Goal: Task Accomplishment & Management: Complete application form

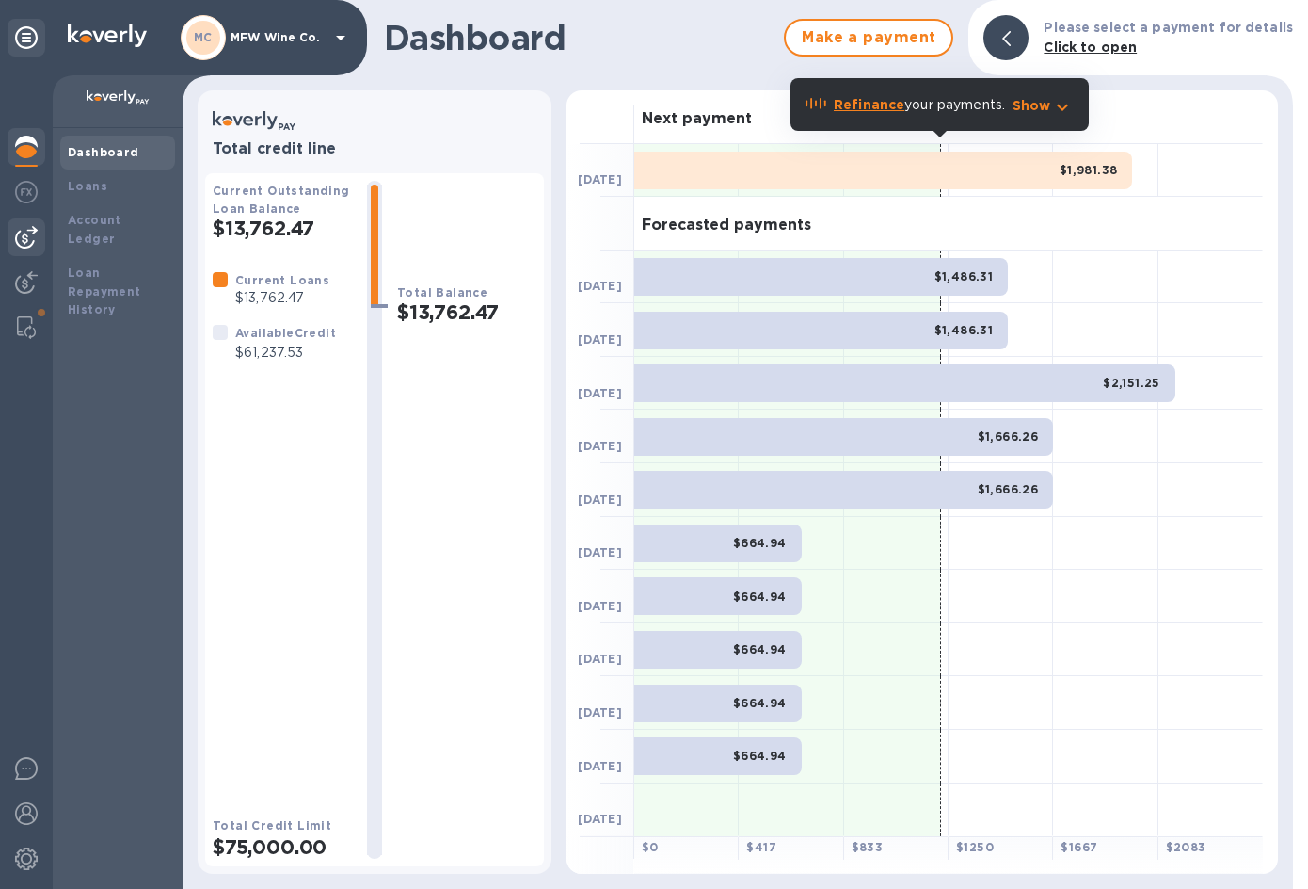
click at [25, 231] on img at bounding box center [26, 237] width 23 height 23
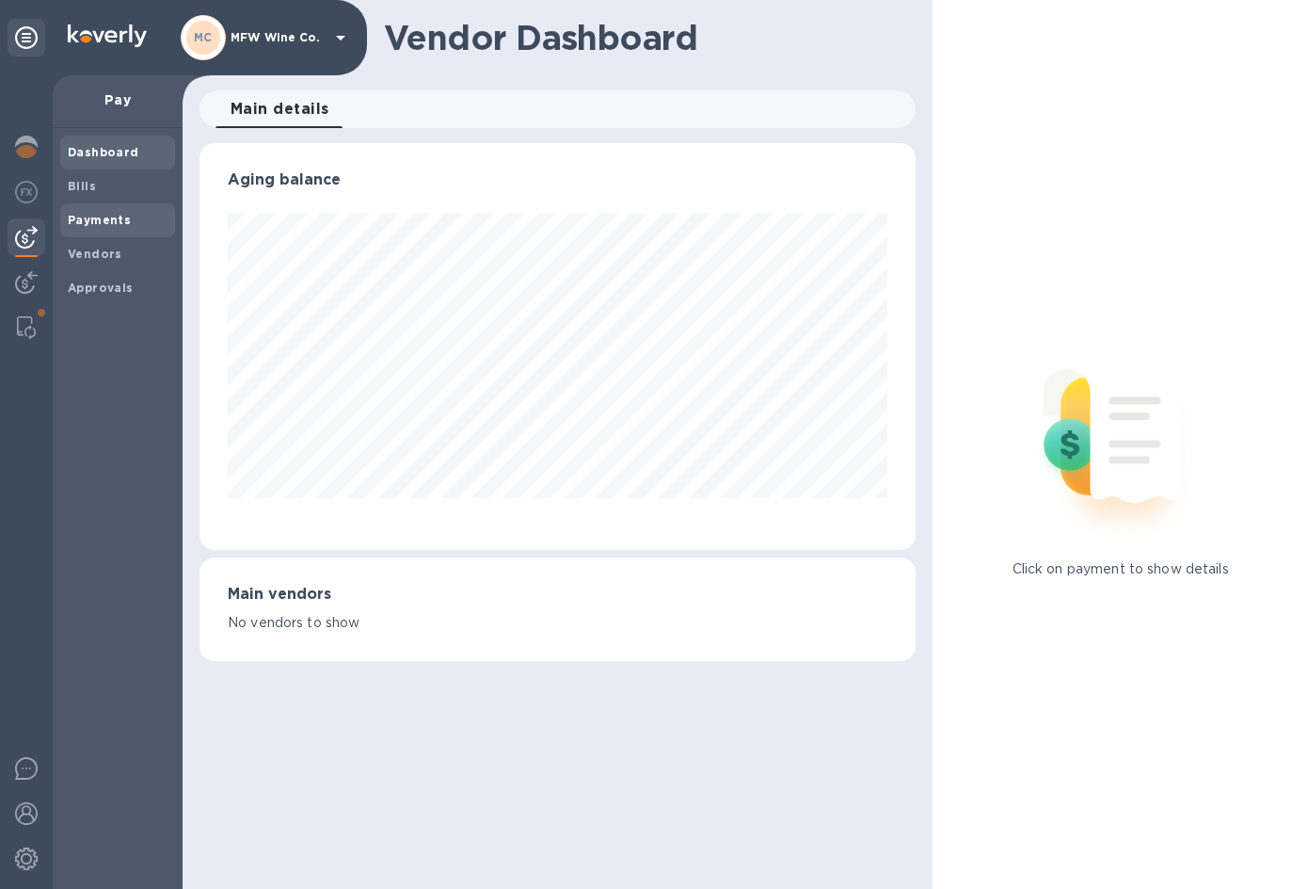
scroll to position [407, 716]
click at [88, 190] on b "Bills" at bounding box center [82, 186] width 28 height 14
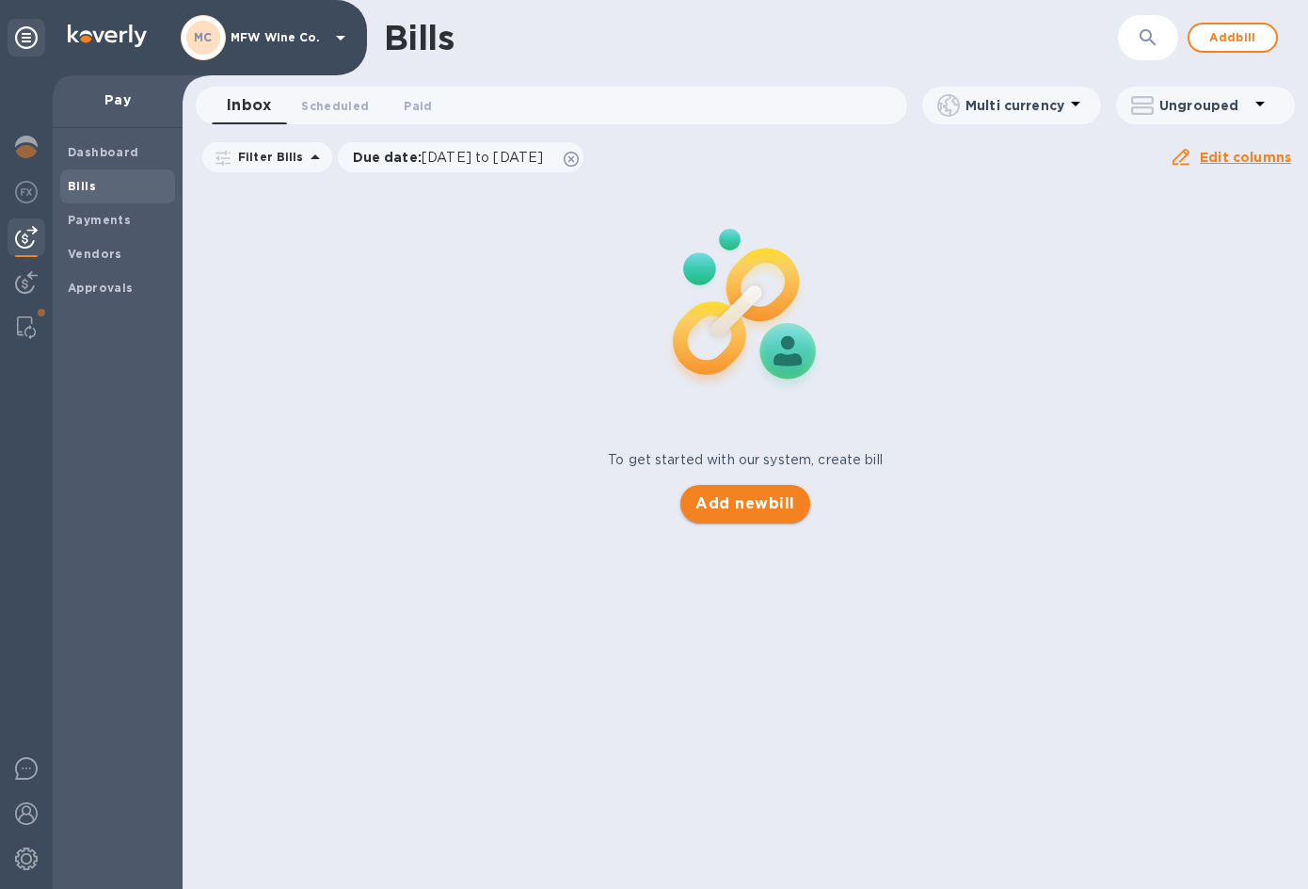
click at [736, 506] on span "Add new bill" at bounding box center [745, 503] width 99 height 23
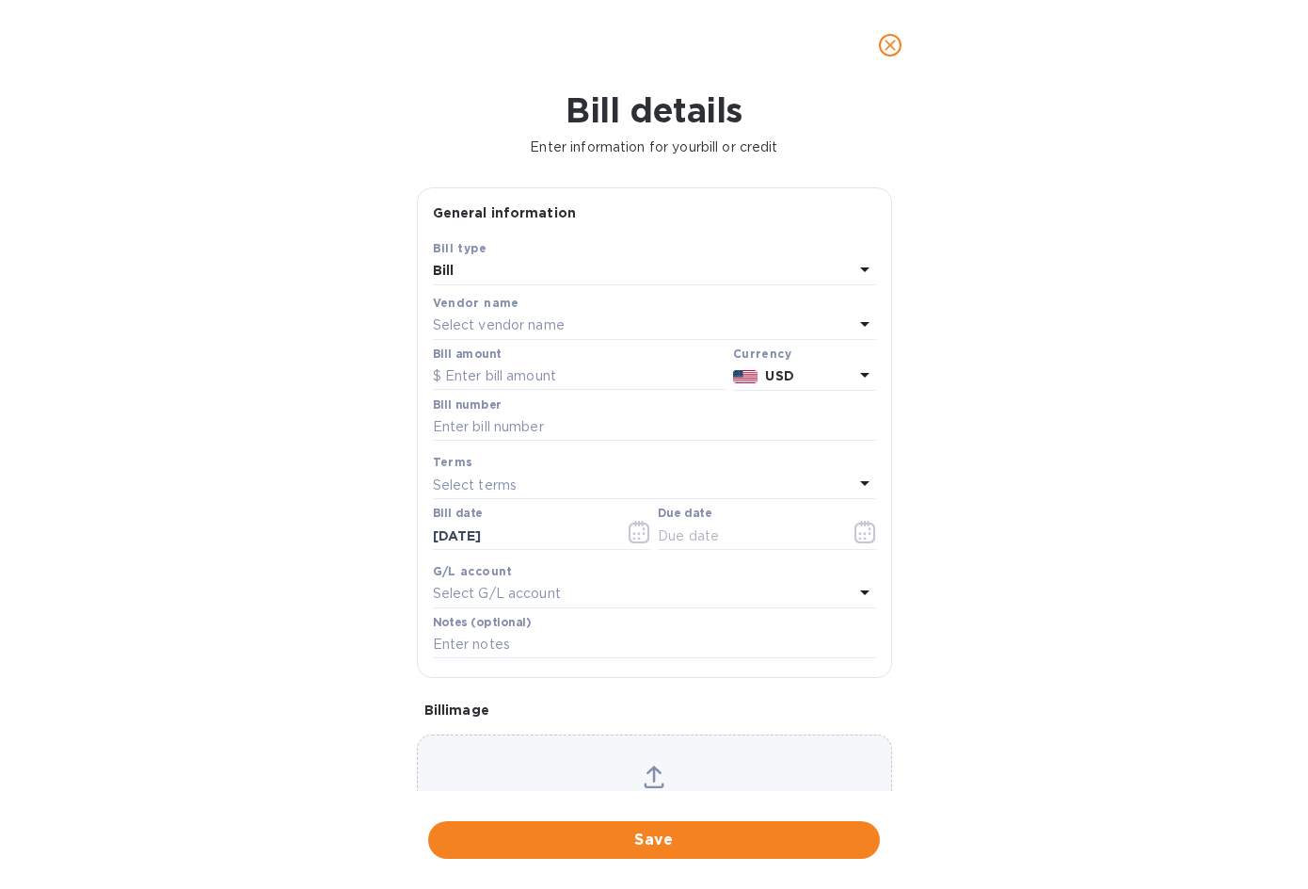
click at [454, 328] on p "Select vendor name" at bounding box center [499, 325] width 132 height 20
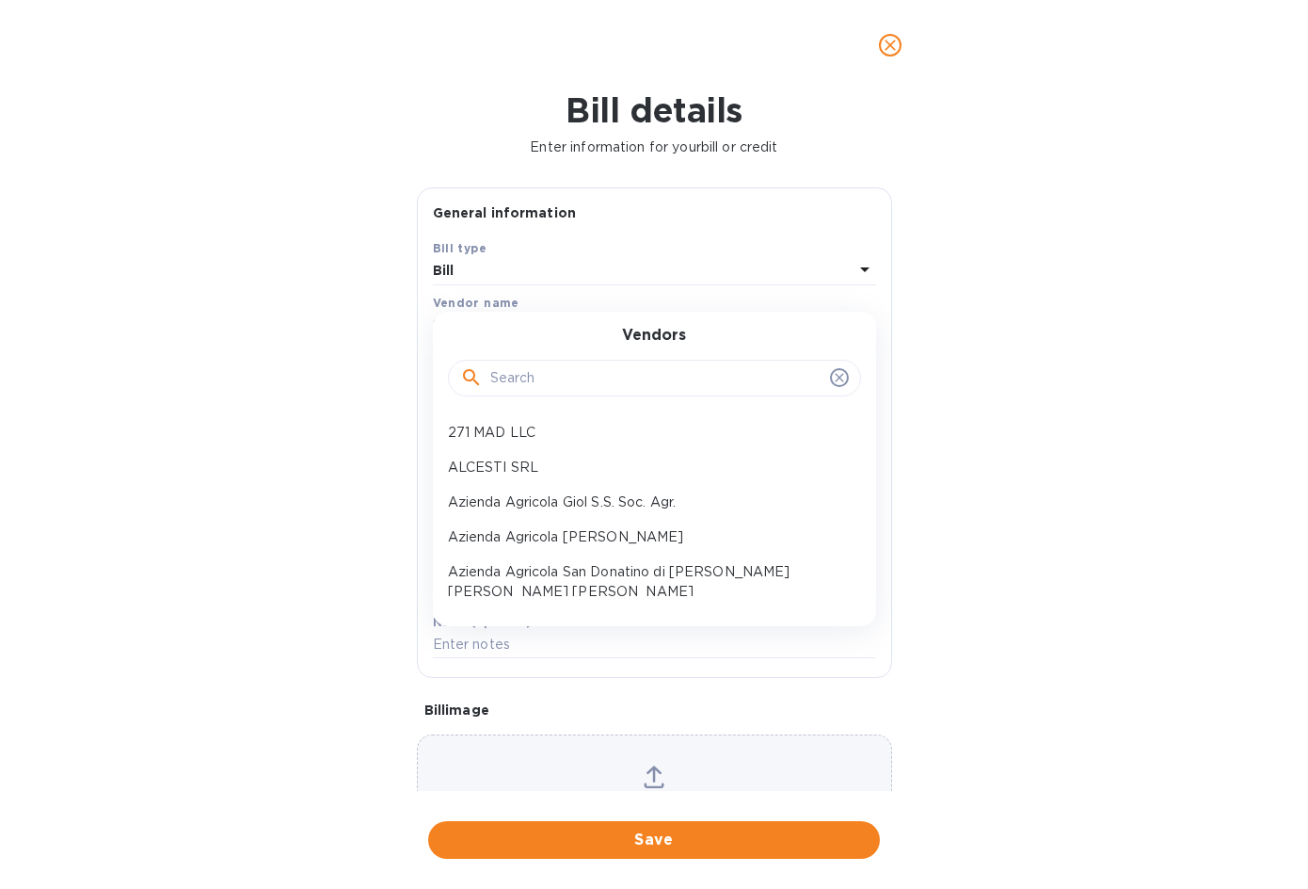
click at [517, 371] on input "text" at bounding box center [656, 378] width 332 height 28
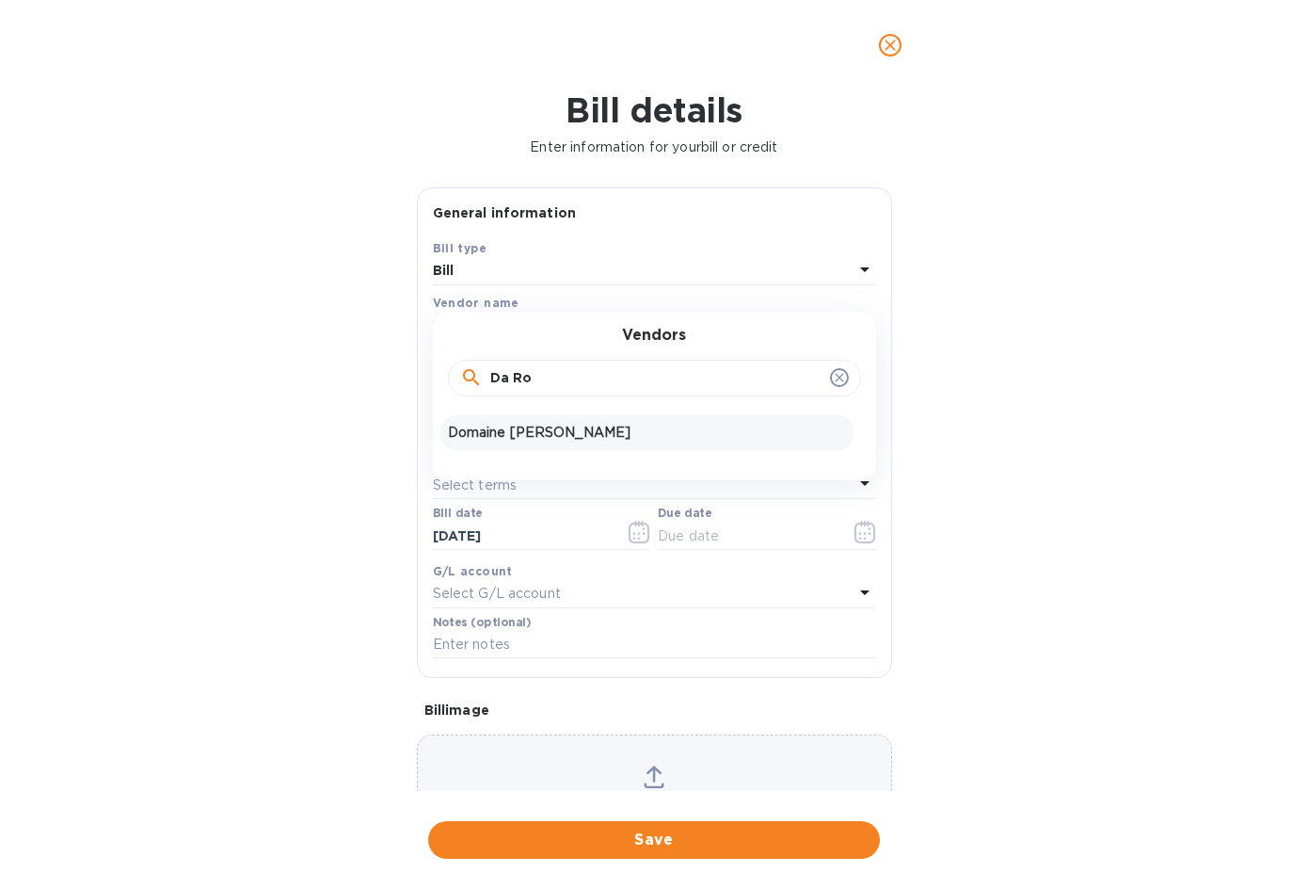
type input "Da Ro"
click at [592, 436] on p "Domaine [PERSON_NAME]" at bounding box center [647, 433] width 398 height 20
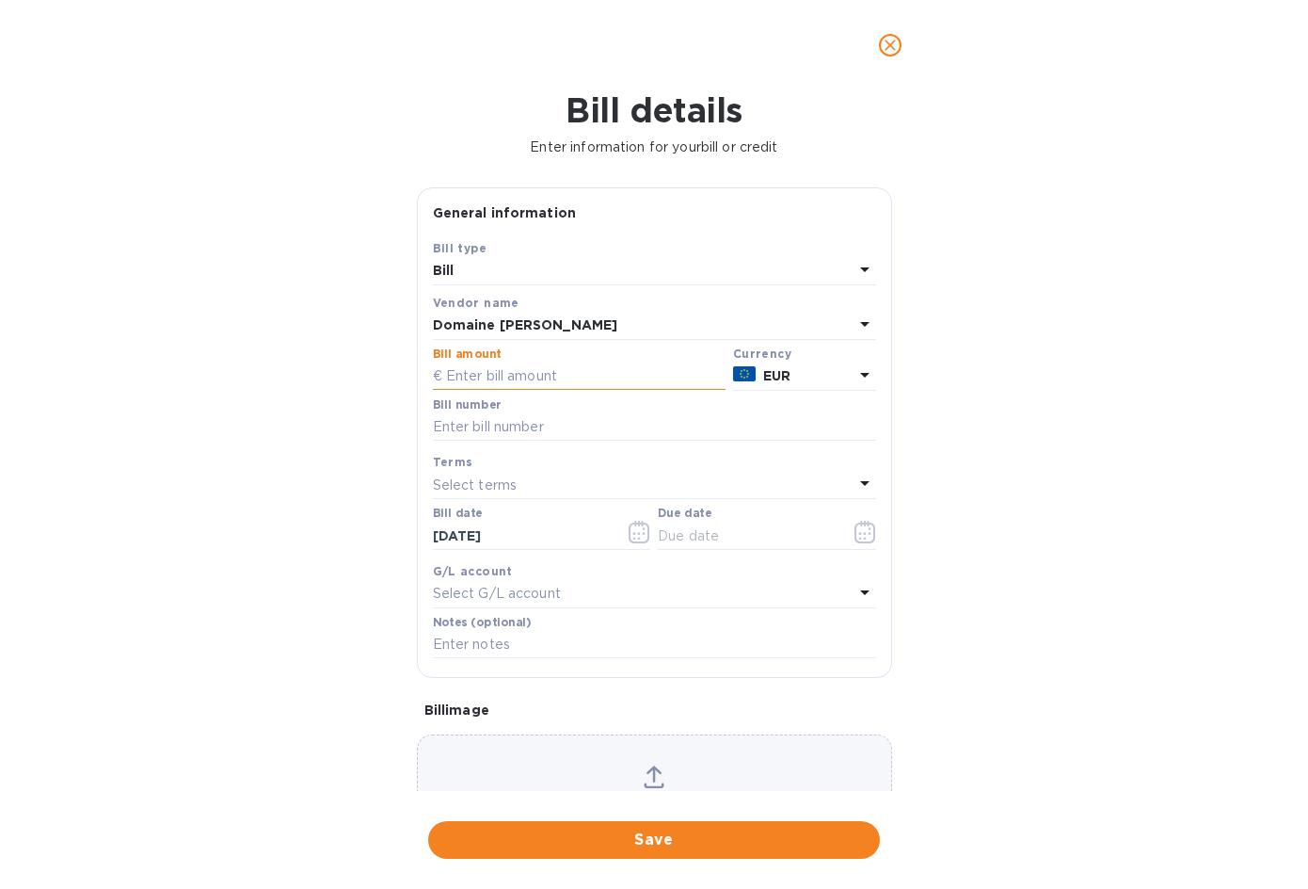
click at [542, 374] on input "text" at bounding box center [579, 376] width 293 height 28
type input "7,843.20"
click at [809, 425] on input "text" at bounding box center [654, 427] width 443 height 28
paste input "20250787"
type input "20250787"
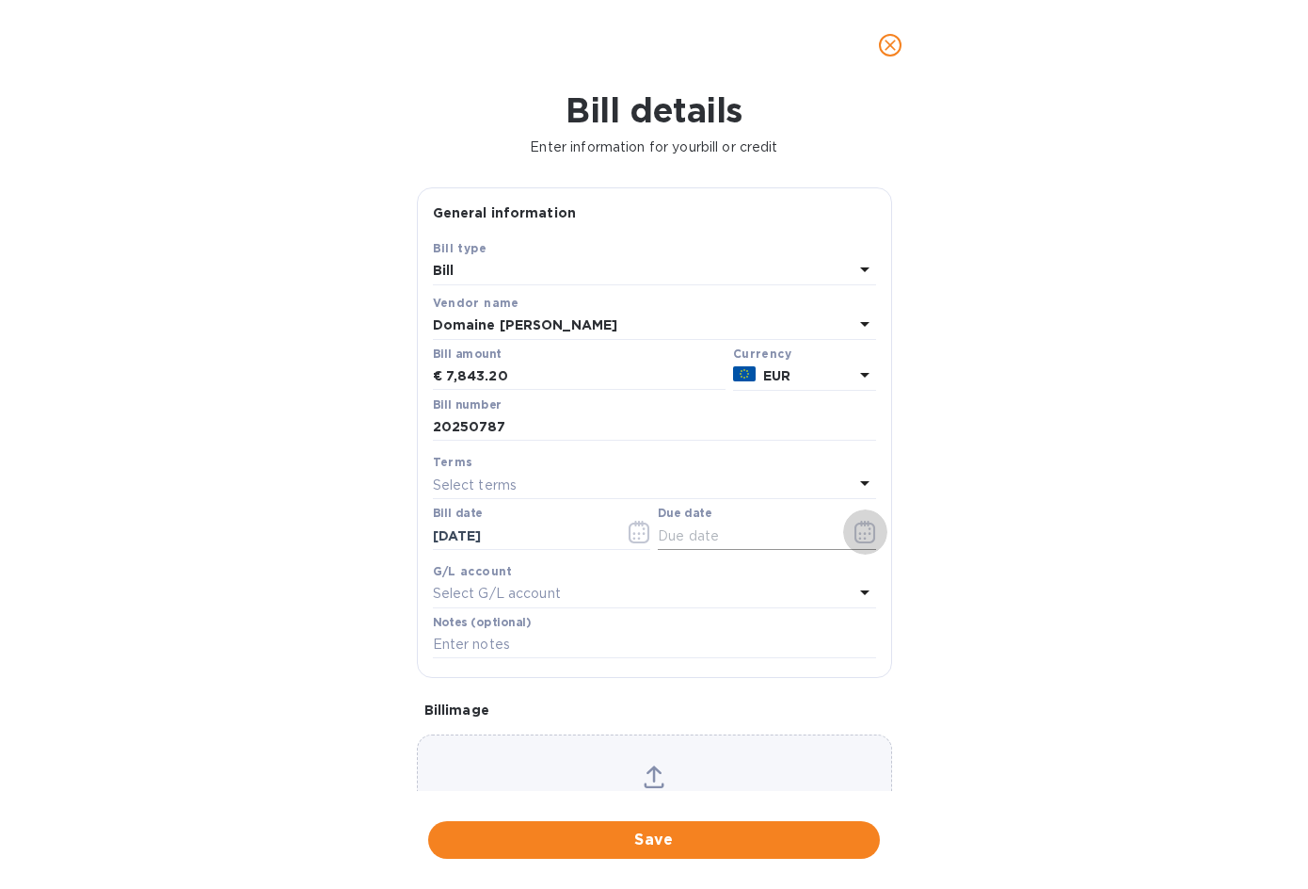
click at [856, 537] on icon "button" at bounding box center [866, 532] width 22 height 23
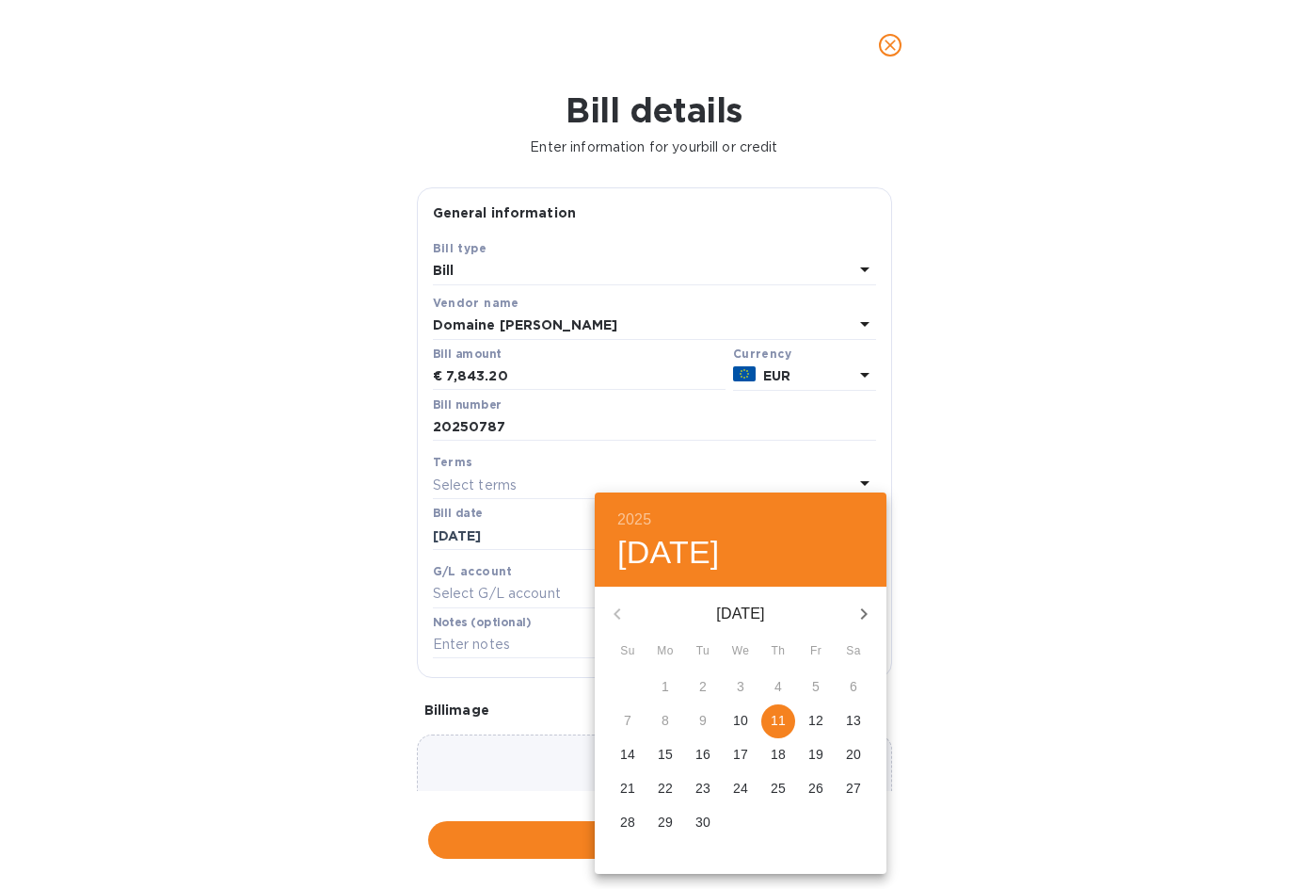
click at [785, 720] on span "11" at bounding box center [778, 720] width 34 height 19
type input "[DATE]"
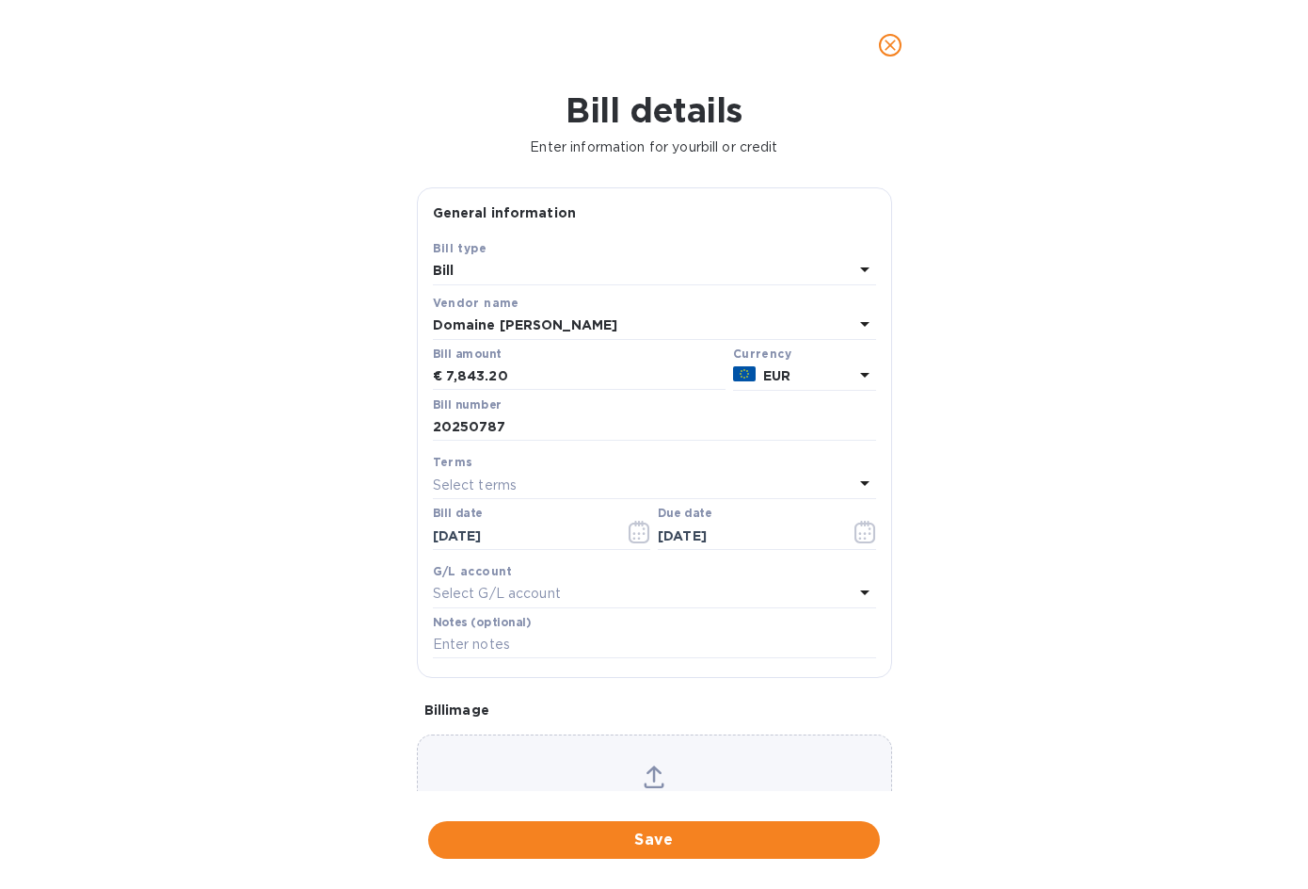
click at [661, 590] on div "Select G/L account" at bounding box center [643, 594] width 421 height 26
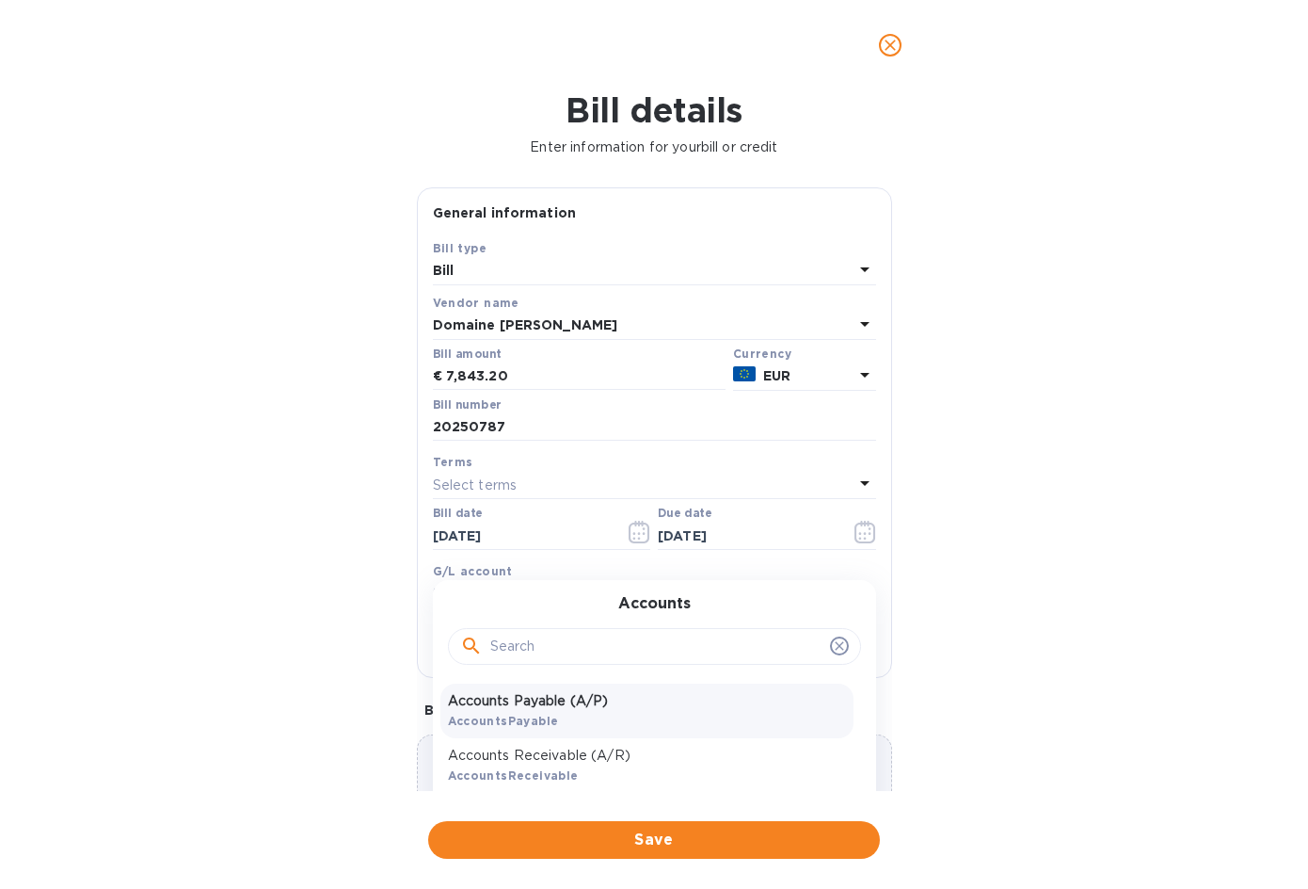
click at [539, 697] on p "Accounts Payable (A/P)" at bounding box center [647, 701] width 398 height 20
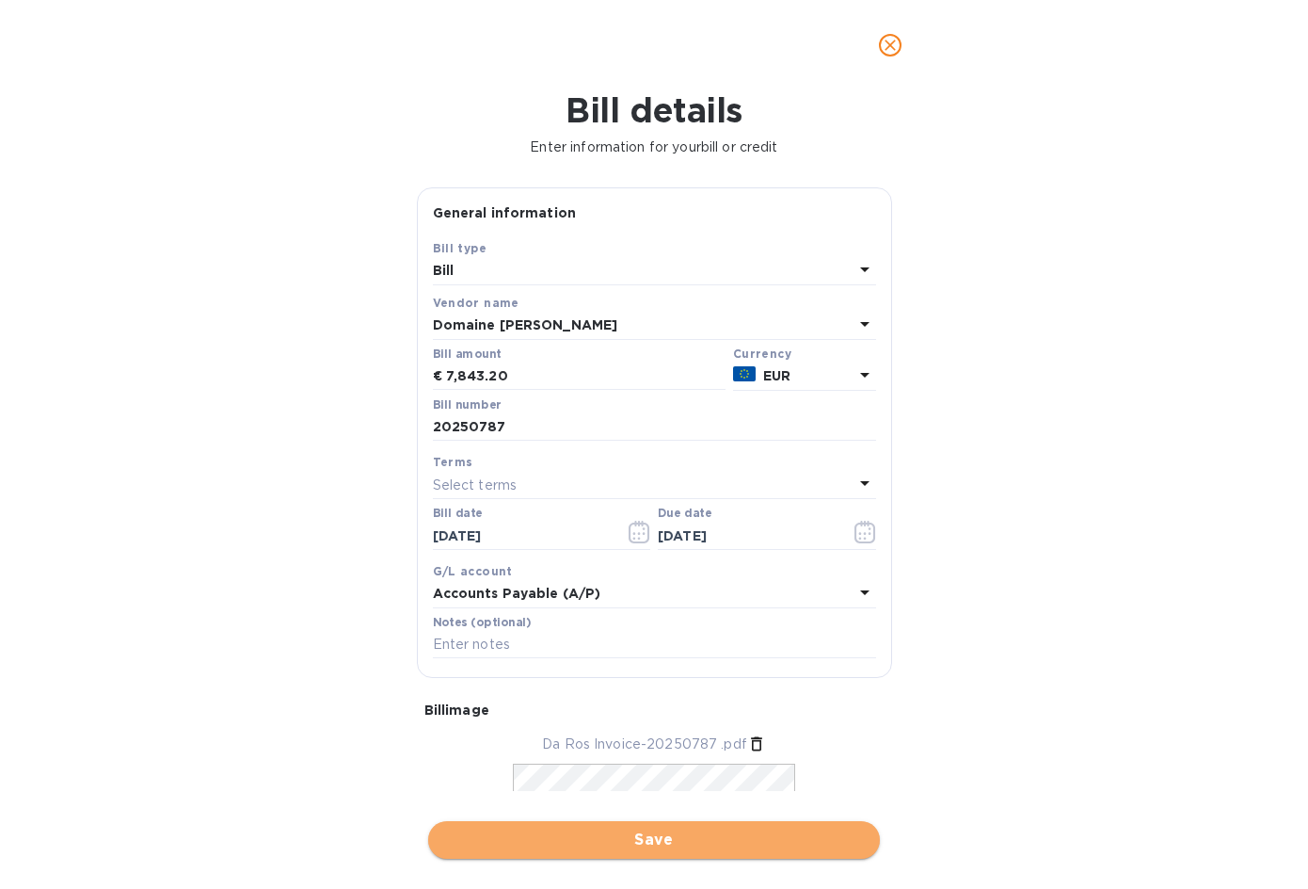
click at [649, 834] on span "Save" at bounding box center [654, 839] width 422 height 23
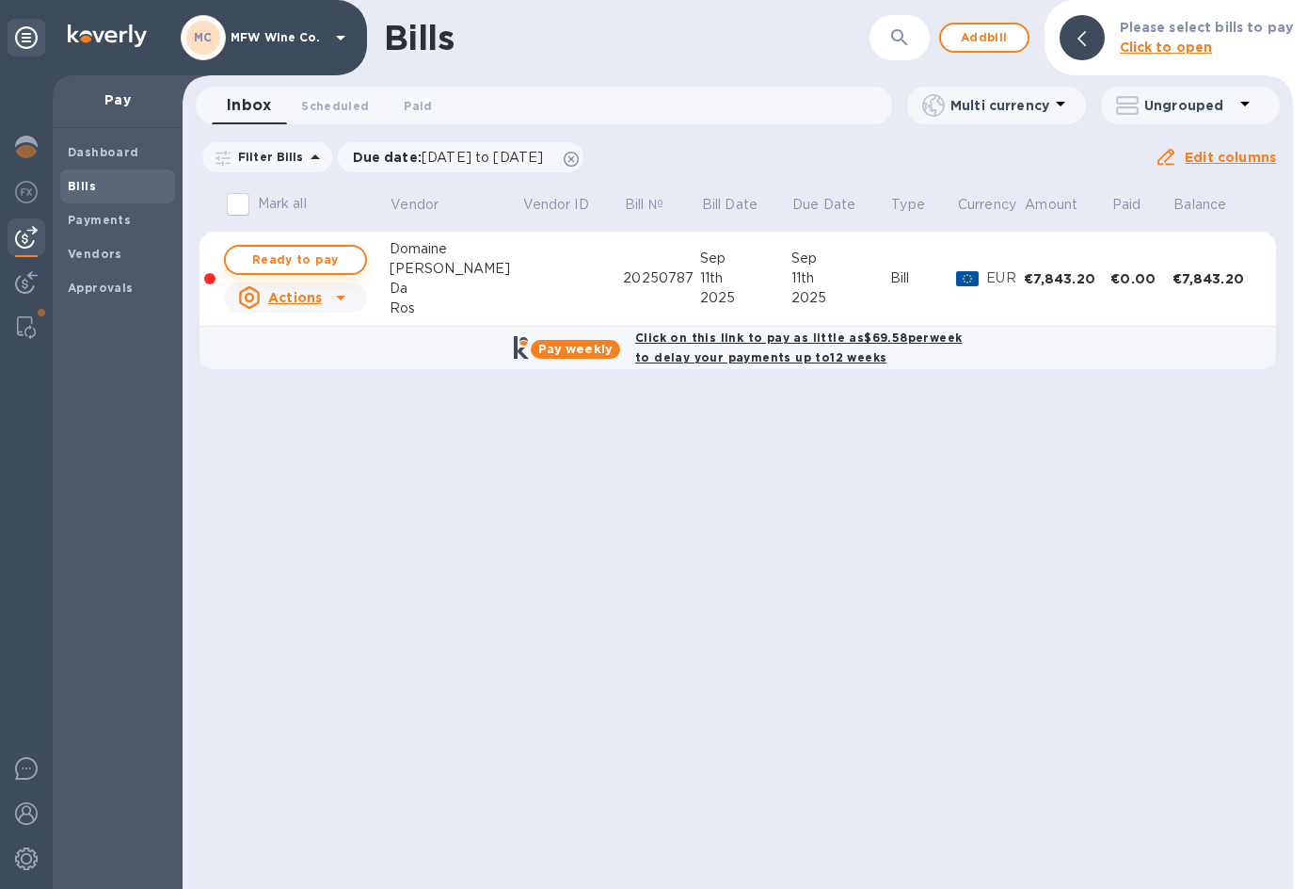
click at [293, 259] on span "Ready to pay" at bounding box center [295, 259] width 109 height 23
checkbox input "true"
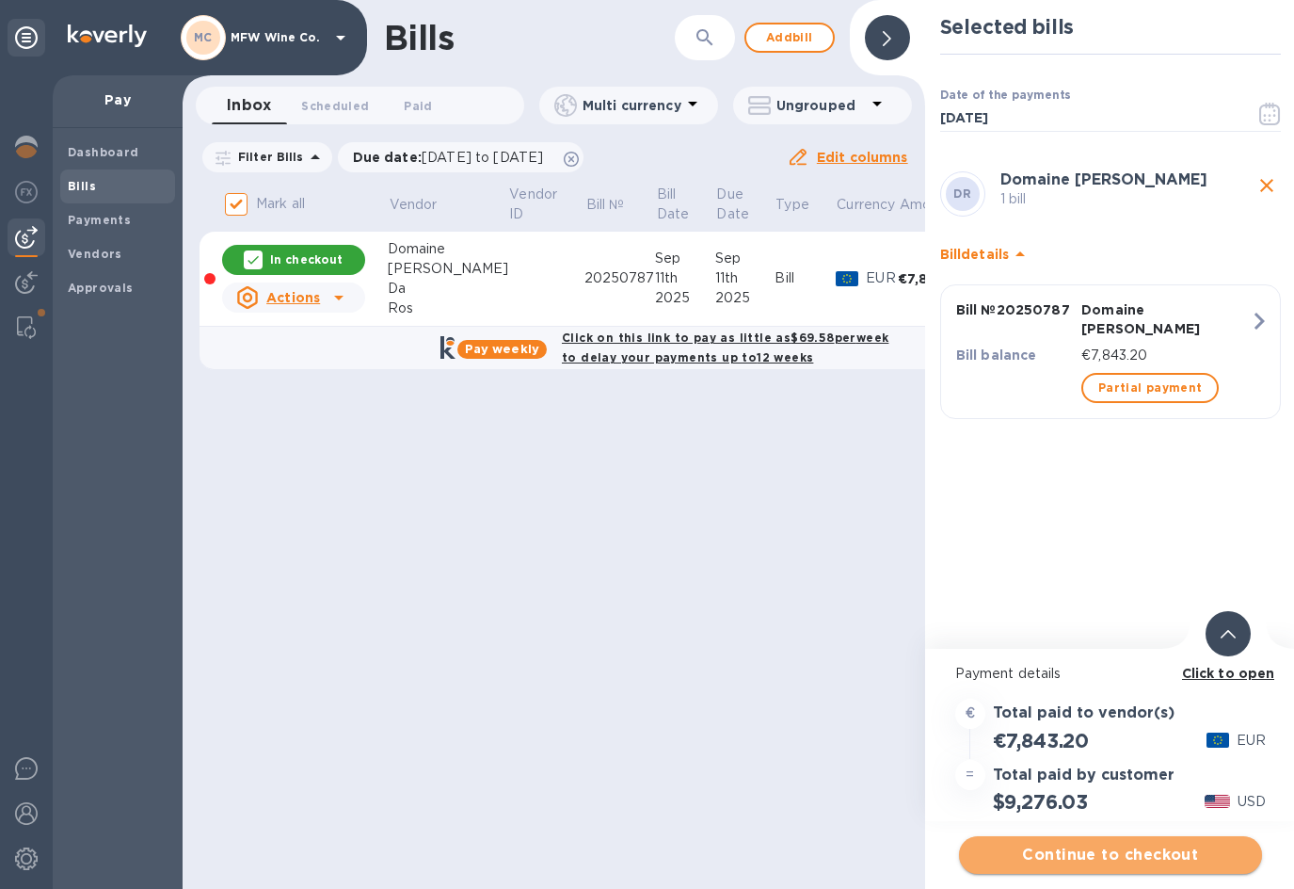
click at [1103, 857] on span "Continue to checkout" at bounding box center [1110, 854] width 273 height 23
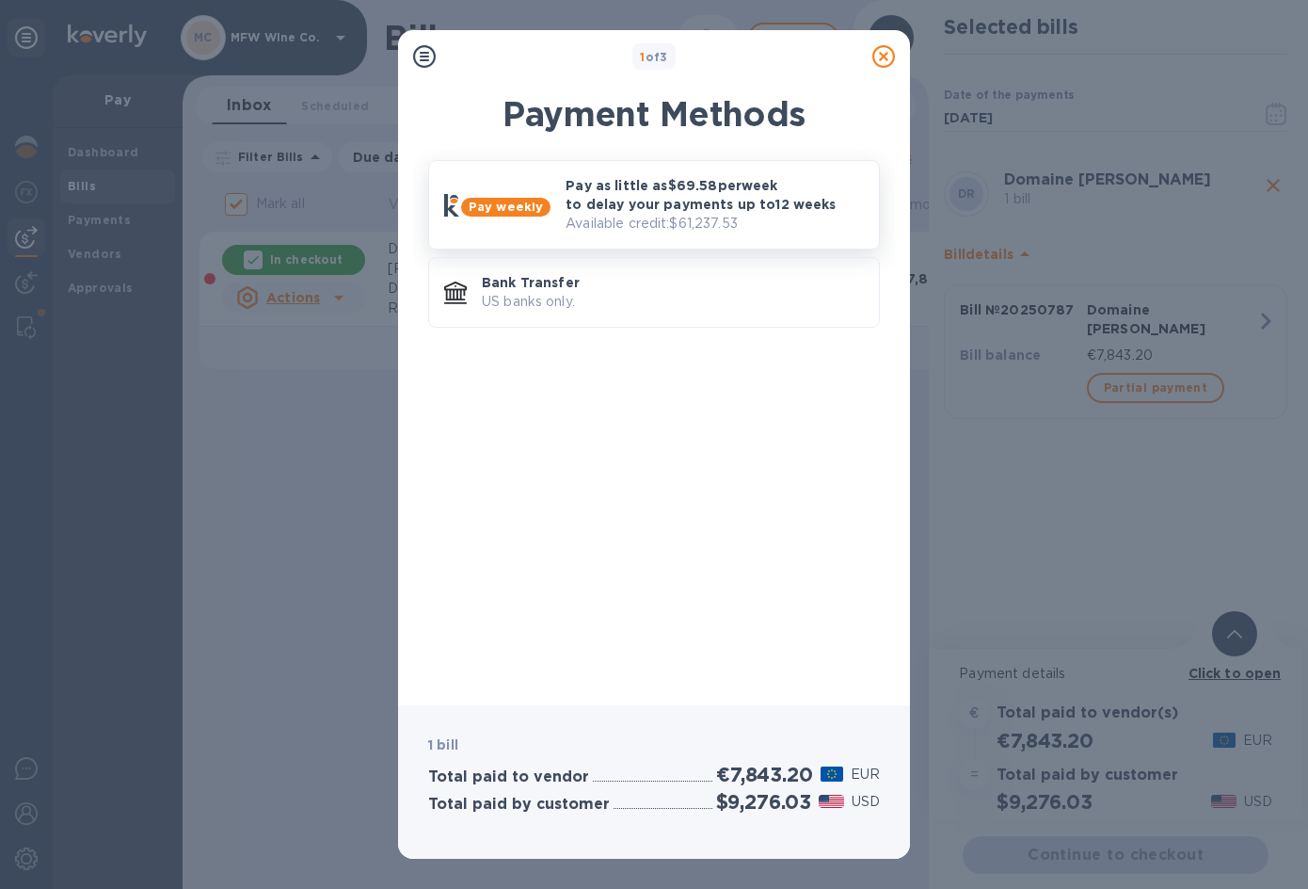
click at [587, 209] on p "Pay as little as $69.58 per week to delay your payments up to 12 weeks" at bounding box center [715, 195] width 298 height 38
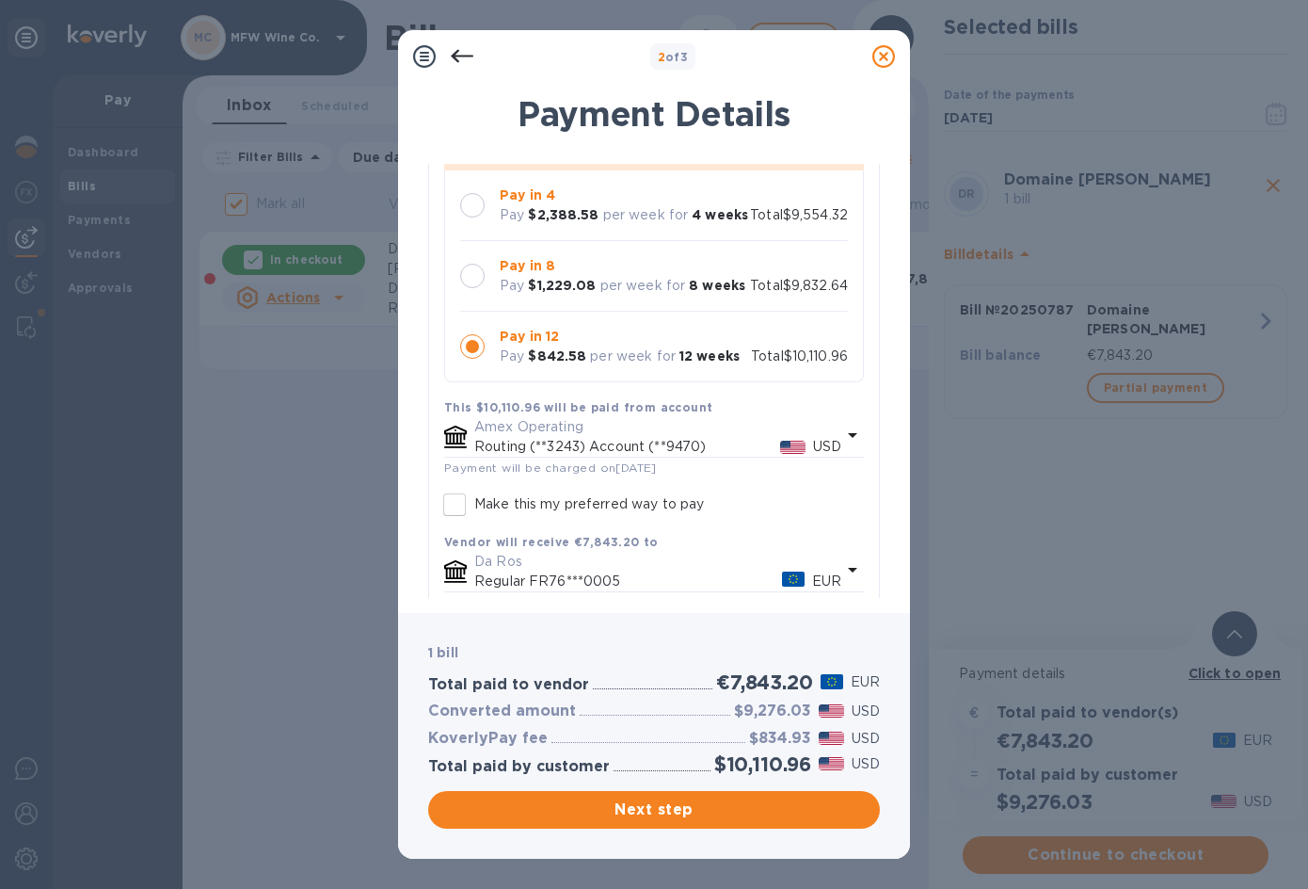
scroll to position [55, 0]
click at [677, 808] on span "Next step" at bounding box center [654, 809] width 422 height 23
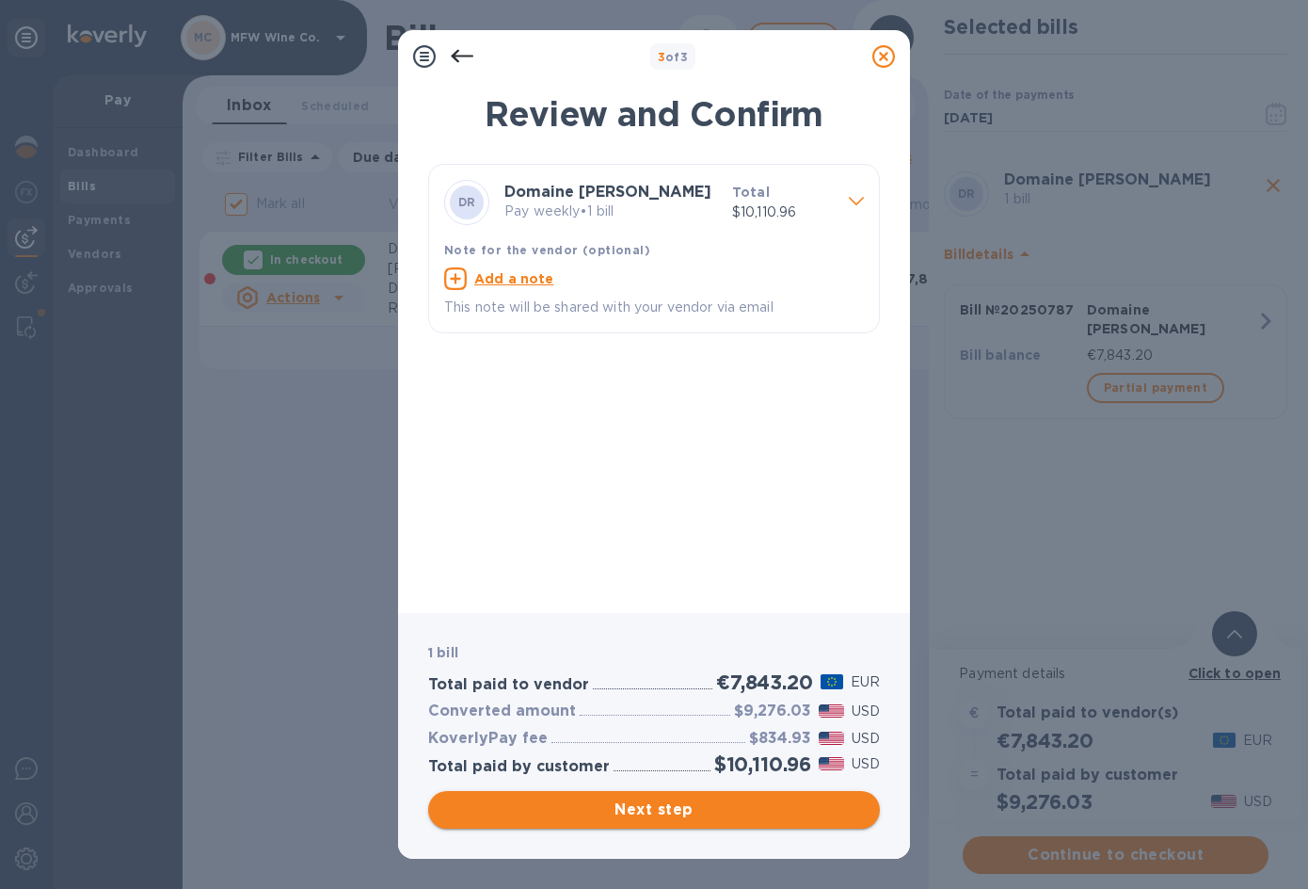
click at [663, 809] on span "Next step" at bounding box center [654, 809] width 422 height 23
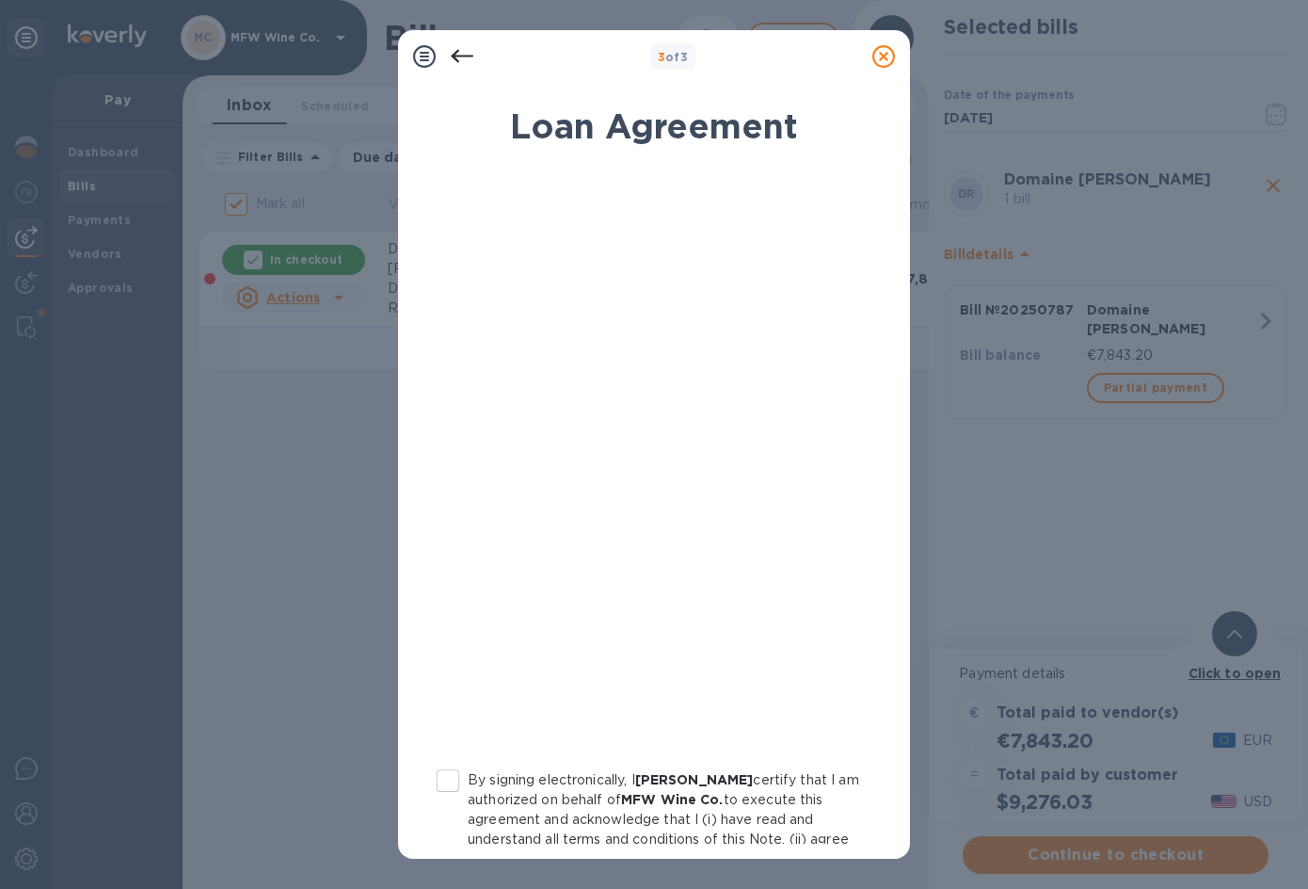
click at [457, 775] on input "By signing electronically, I [PERSON_NAME] certify that I am authorized on beha…" at bounding box center [448, 781] width 40 height 40
checkbox input "true"
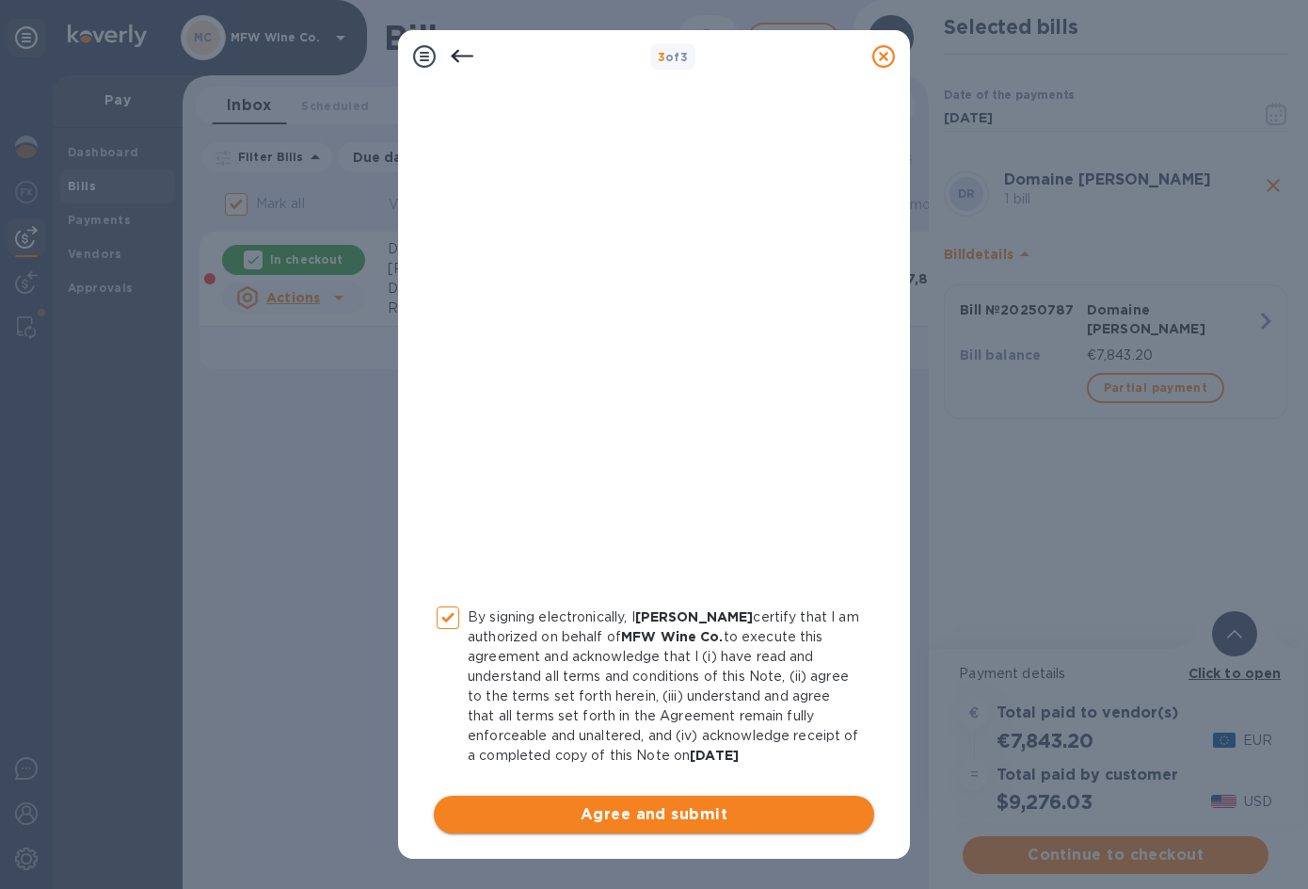
click at [609, 819] on span "Agree and submit" at bounding box center [654, 814] width 410 height 23
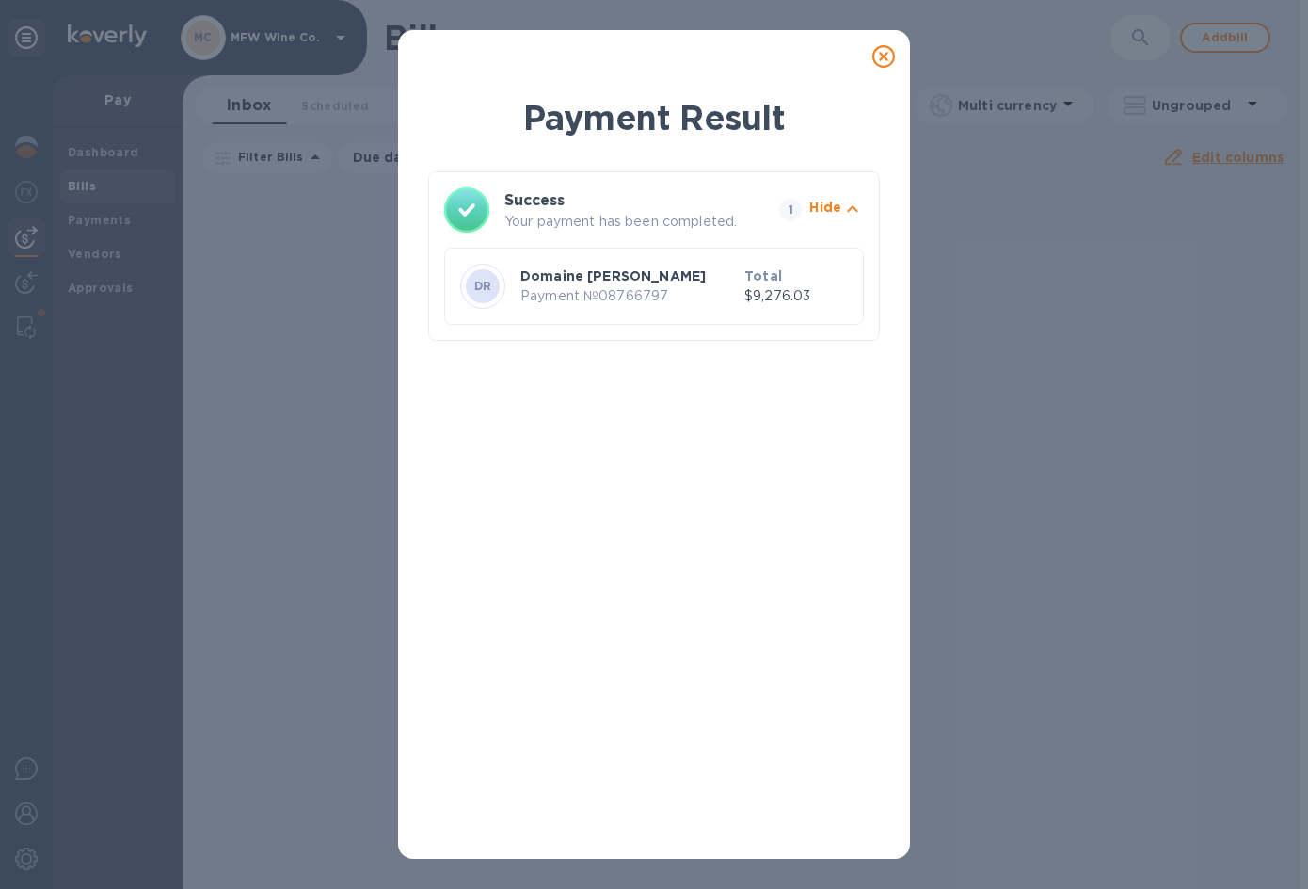
click at [878, 57] on icon at bounding box center [884, 56] width 23 height 23
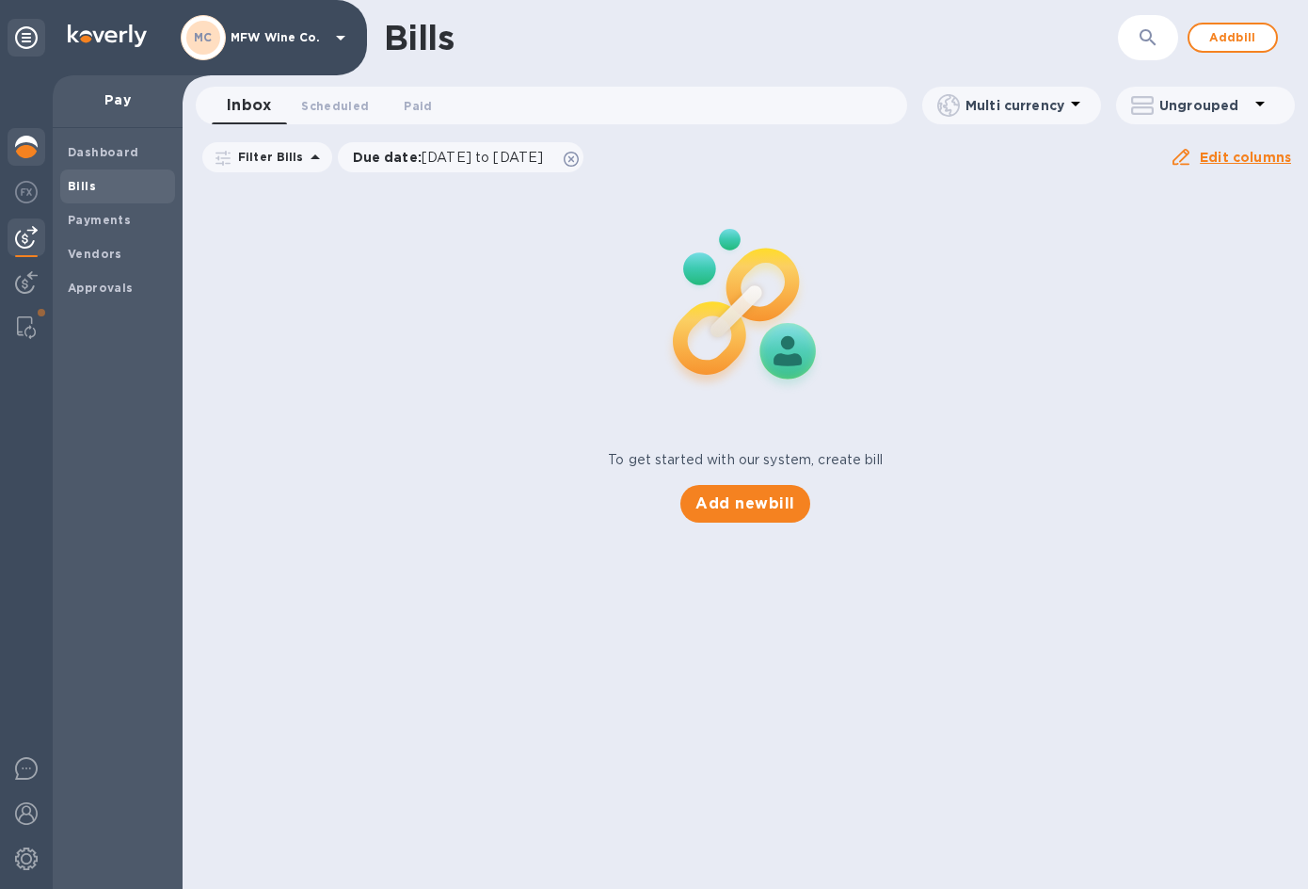
click at [30, 144] on img at bounding box center [26, 147] width 23 height 23
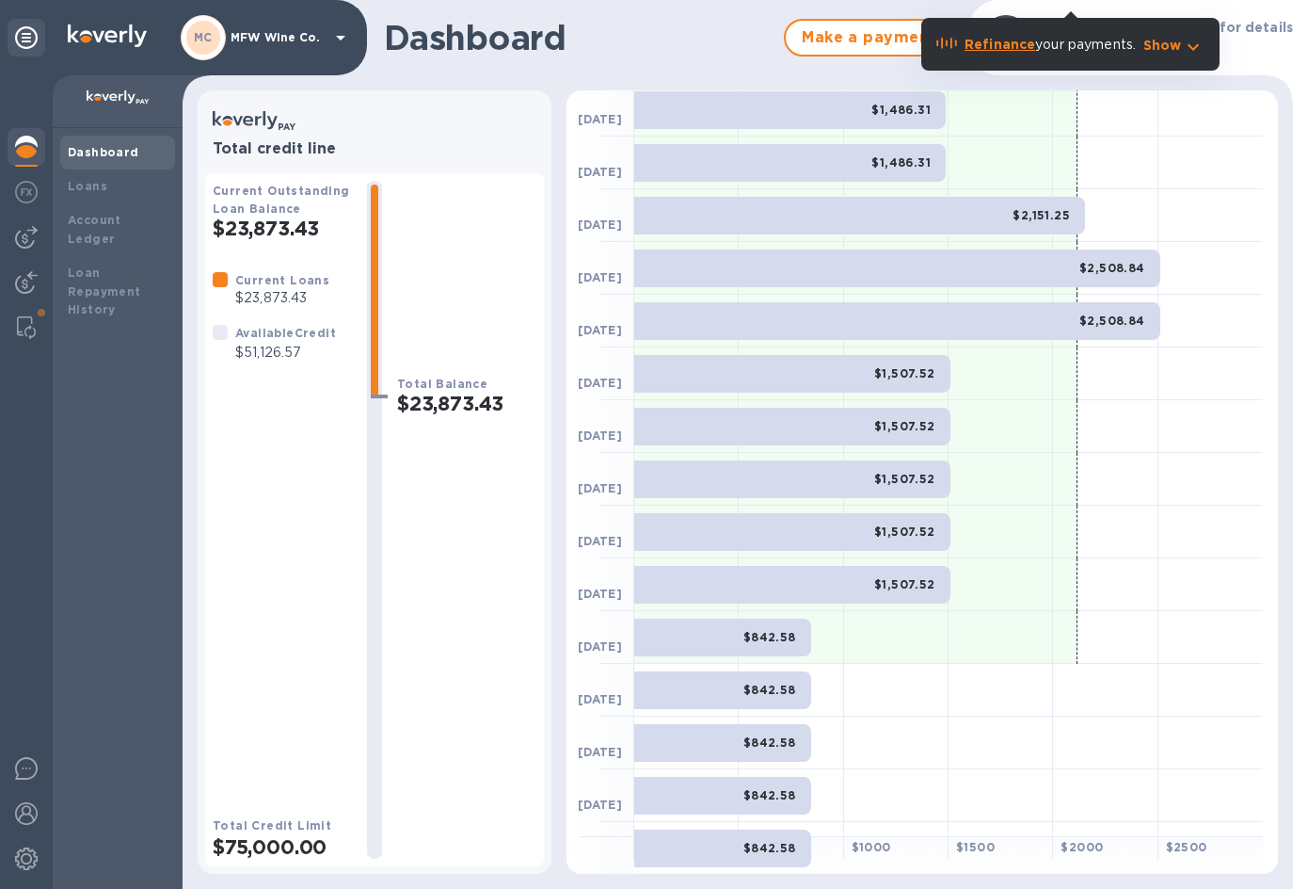
scroll to position [203, 0]
